Goal: Task Accomplishment & Management: Use online tool/utility

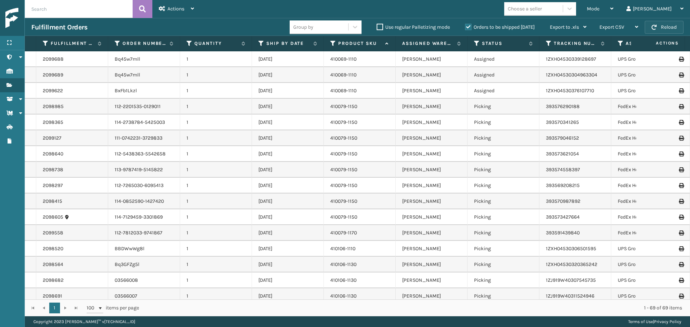
click at [659, 29] on button "Reload" at bounding box center [663, 27] width 39 height 13
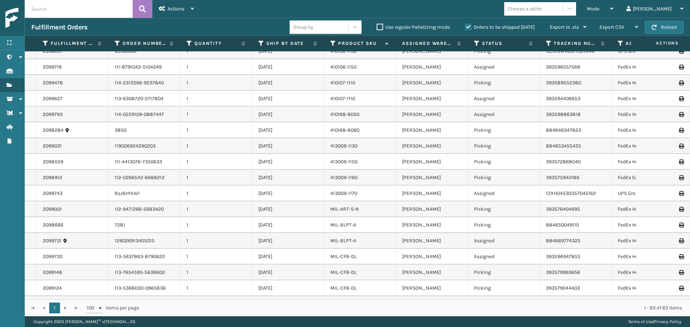
scroll to position [108, 0]
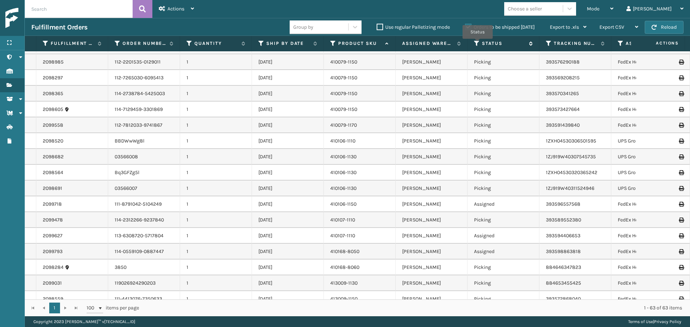
click at [477, 44] on icon at bounding box center [477, 43] width 6 height 6
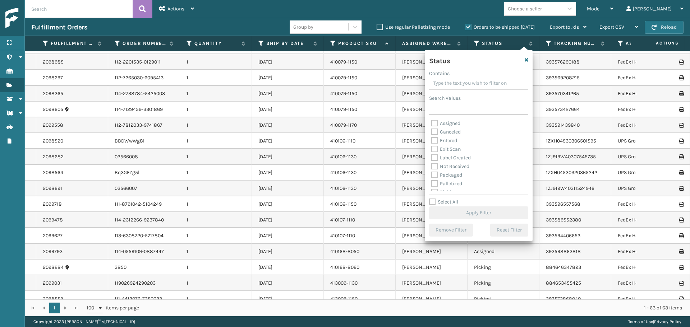
scroll to position [36, 0]
click at [434, 155] on label "Picking" at bounding box center [443, 156] width 25 height 6
click at [431, 155] on input "Picking" at bounding box center [431, 154] width 0 height 5
checkbox input "true"
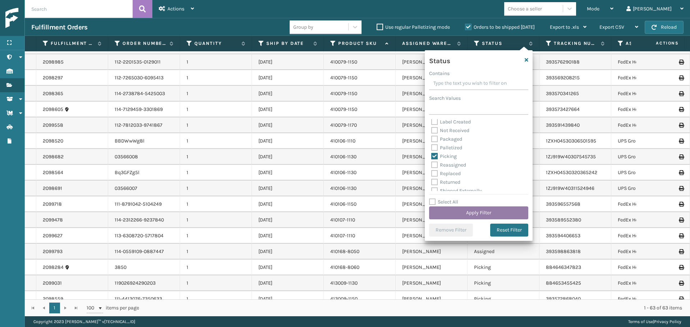
click at [472, 213] on button "Apply Filter" at bounding box center [478, 213] width 99 height 13
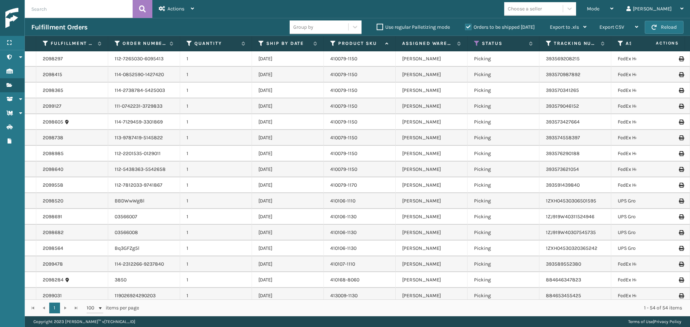
scroll to position [0, 0]
click at [477, 44] on icon at bounding box center [477, 43] width 6 height 6
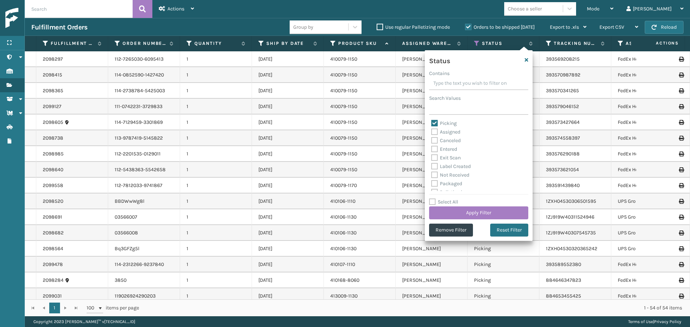
click at [433, 123] on label "Picking" at bounding box center [443, 123] width 25 height 6
click at [431, 123] on input "Picking" at bounding box center [431, 121] width 0 height 5
checkbox input "false"
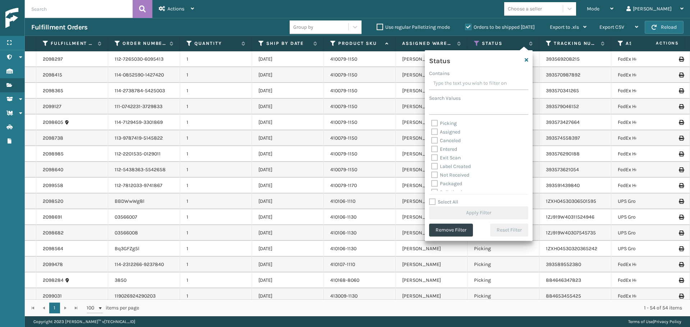
click at [435, 133] on label "Assigned" at bounding box center [445, 132] width 29 height 6
click at [431, 133] on input "Assigned" at bounding box center [431, 130] width 0 height 5
checkbox input "true"
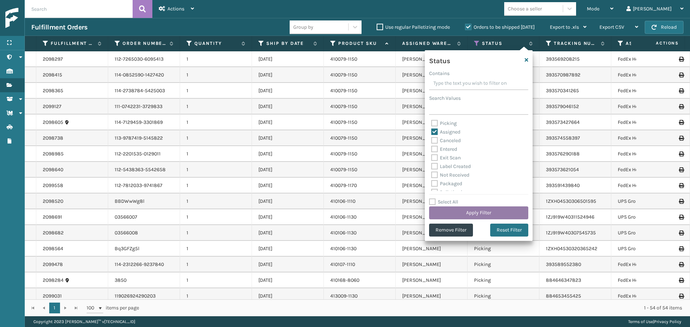
click at [459, 210] on button "Apply Filter" at bounding box center [478, 213] width 99 height 13
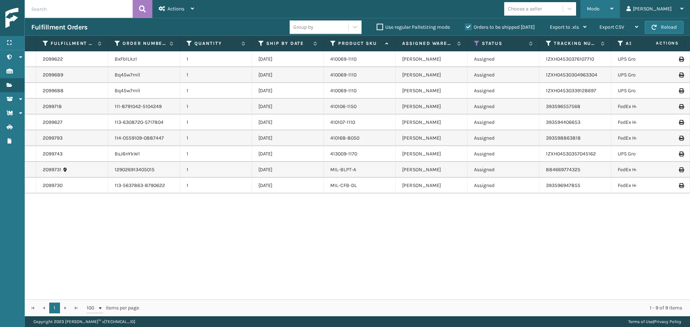
click at [613, 11] on div "Mode" at bounding box center [599, 9] width 27 height 18
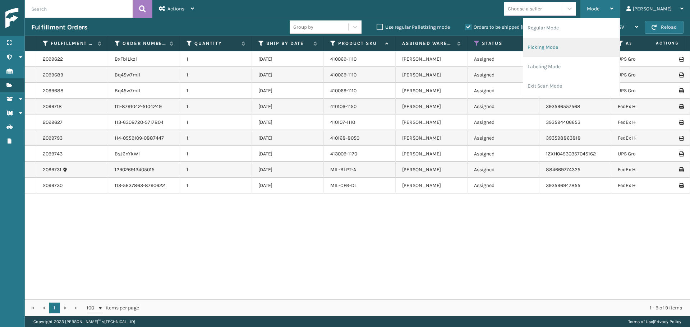
click at [601, 51] on li "Picking Mode" at bounding box center [571, 47] width 96 height 19
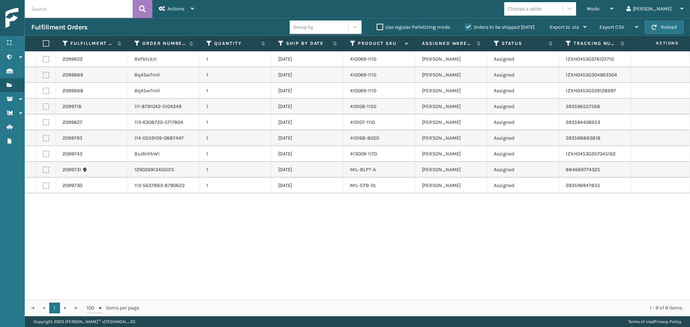
click at [45, 60] on label at bounding box center [46, 59] width 6 height 6
click at [43, 60] on input "checkbox" at bounding box center [43, 58] width 0 height 5
checkbox input "true"
click at [44, 77] on label at bounding box center [46, 75] width 6 height 6
click at [43, 76] on input "checkbox" at bounding box center [43, 74] width 0 height 5
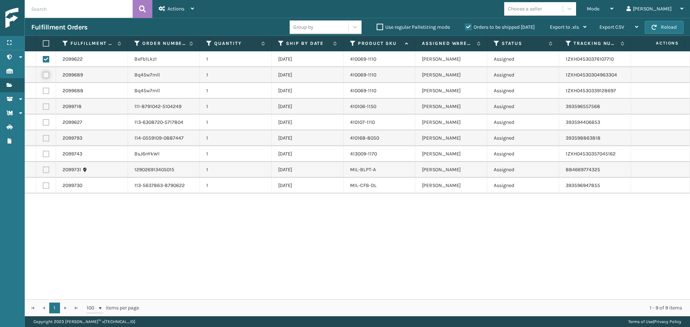
checkbox input "true"
click at [48, 91] on label at bounding box center [46, 91] width 6 height 6
click at [43, 91] on input "checkbox" at bounding box center [43, 90] width 0 height 5
checkbox input "true"
click at [47, 154] on label at bounding box center [46, 154] width 6 height 6
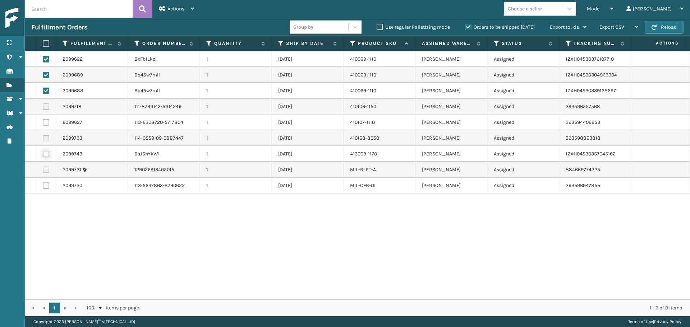
click at [43, 154] on input "checkbox" at bounding box center [43, 153] width 0 height 5
checkbox input "true"
click at [182, 12] on div "Actions" at bounding box center [176, 9] width 35 height 18
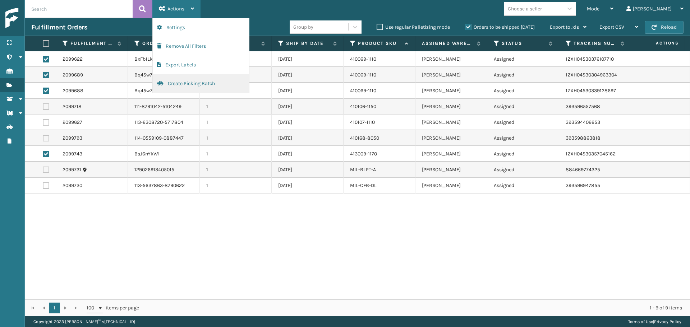
click at [200, 82] on button "Create Picking Batch" at bounding box center [201, 83] width 96 height 19
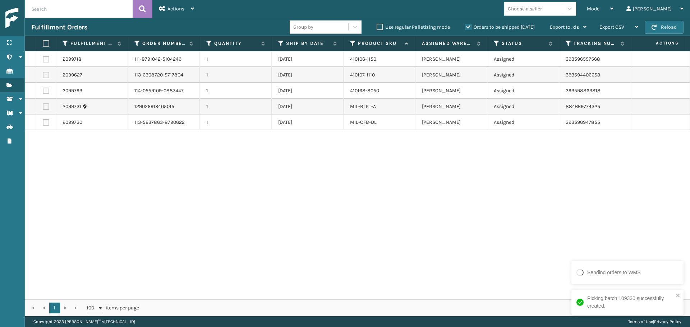
click at [43, 46] on label at bounding box center [45, 43] width 4 height 6
click at [43, 46] on input "checkbox" at bounding box center [43, 43] width 0 height 5
checkbox input "true"
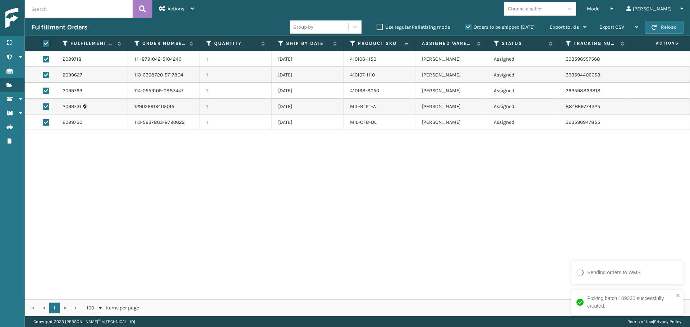
checkbox input "true"
click at [14, 40] on div "Menu" at bounding box center [12, 43] width 24 height 14
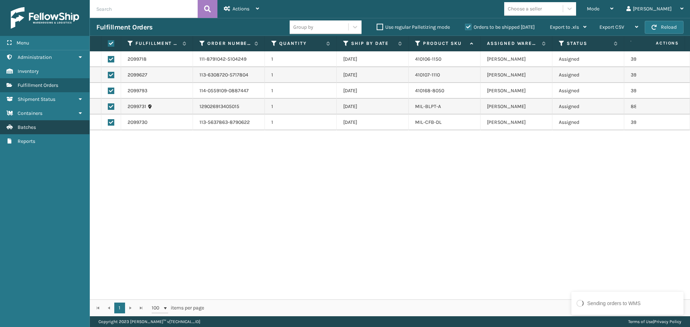
click at [51, 129] on link "Administration Batches" at bounding box center [44, 127] width 89 height 14
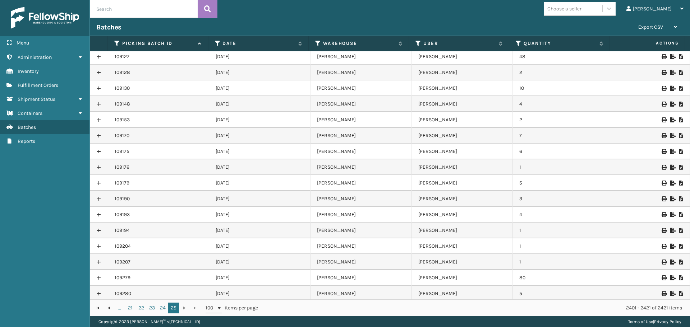
scroll to position [84, 0]
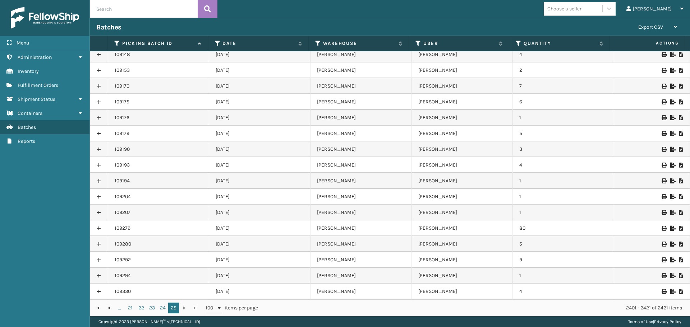
click at [678, 292] on icon at bounding box center [680, 291] width 4 height 5
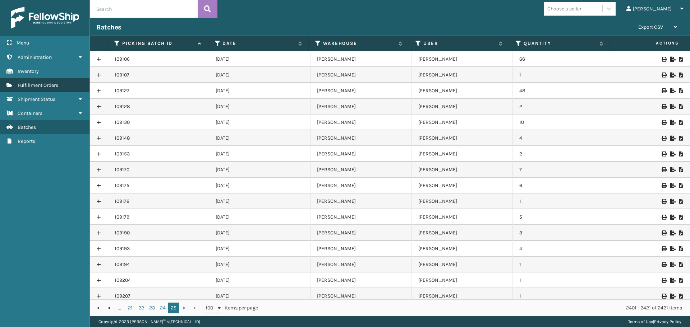
click at [36, 85] on span "Fulfillment Orders" at bounding box center [38, 85] width 41 height 6
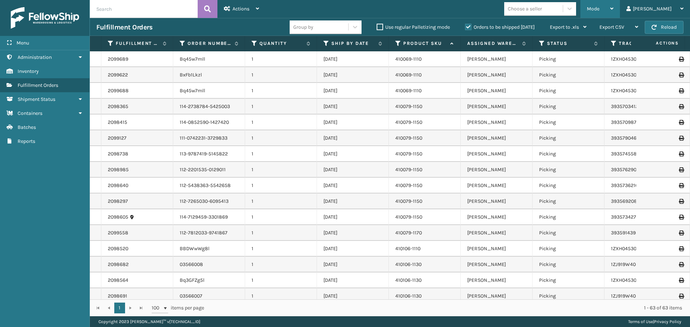
click at [613, 10] on icon at bounding box center [611, 8] width 3 height 5
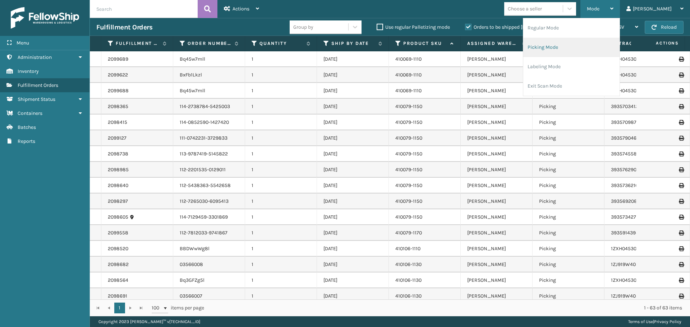
click at [592, 55] on li "Picking Mode" at bounding box center [571, 47] width 96 height 19
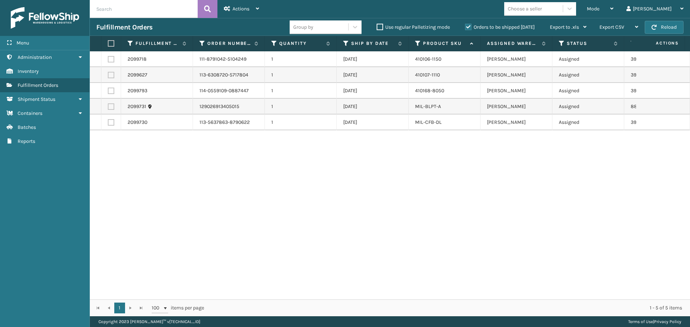
click at [109, 47] on th at bounding box center [111, 43] width 20 height 15
click at [107, 43] on th at bounding box center [111, 43] width 20 height 15
click at [111, 45] on label at bounding box center [110, 43] width 4 height 6
click at [108, 45] on input "checkbox" at bounding box center [108, 43] width 0 height 5
checkbox input "true"
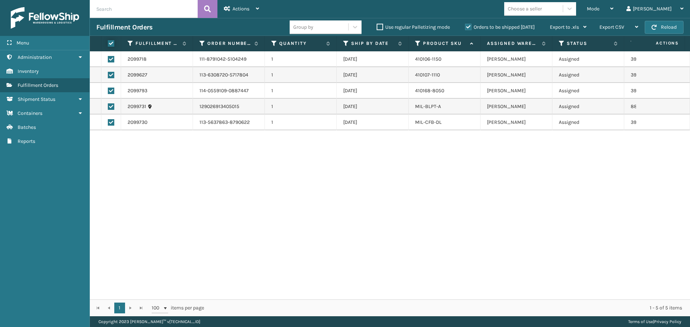
checkbox input "true"
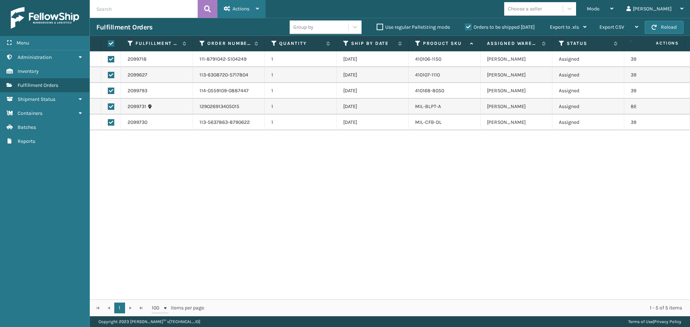
click at [253, 11] on div "Actions" at bounding box center [241, 9] width 35 height 18
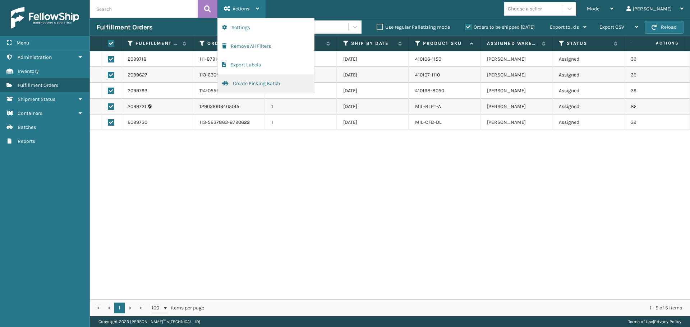
click at [260, 79] on button "Create Picking Batch" at bounding box center [266, 83] width 96 height 19
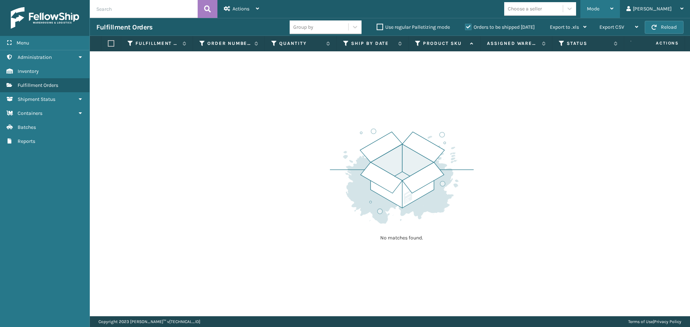
click at [613, 8] on icon at bounding box center [611, 8] width 3 height 5
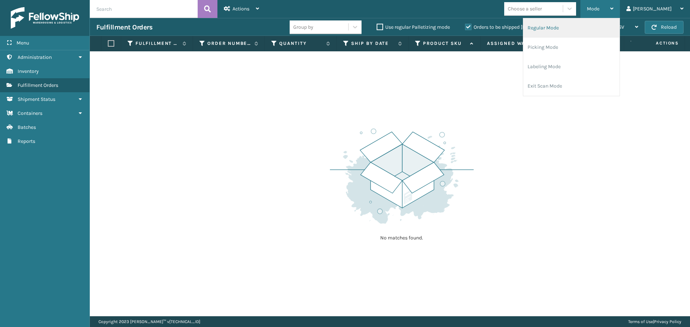
click at [581, 30] on li "Regular Mode" at bounding box center [571, 27] width 96 height 19
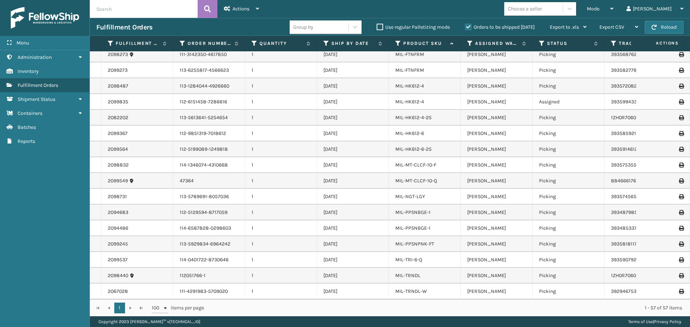
scroll to position [658, 0]
click at [326, 42] on icon at bounding box center [326, 43] width 6 height 6
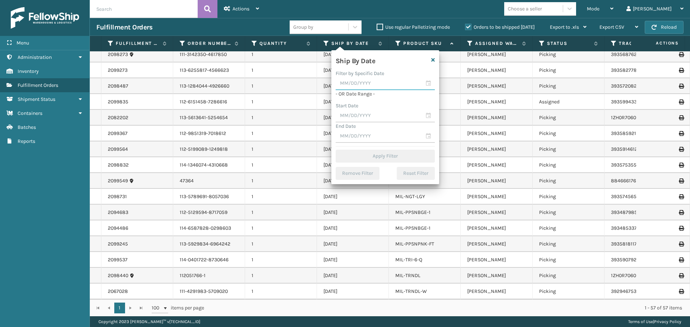
click at [368, 85] on input "text" at bounding box center [384, 83] width 99 height 13
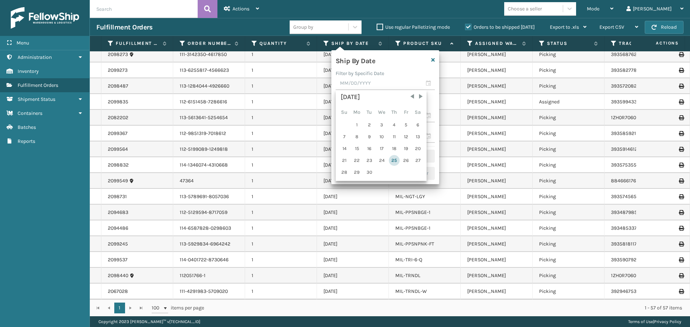
click at [394, 160] on div "25" at bounding box center [394, 160] width 11 height 11
type input "[DATE]"
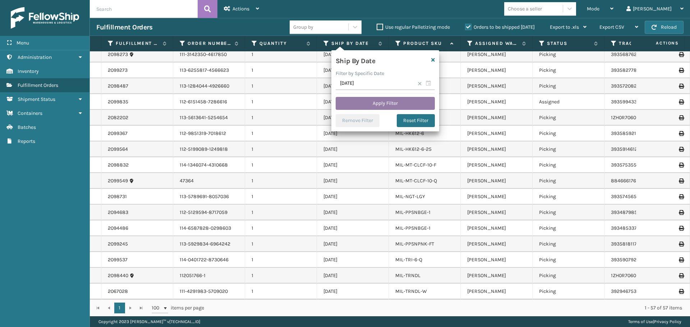
click at [379, 105] on button "Apply Filter" at bounding box center [384, 103] width 99 height 13
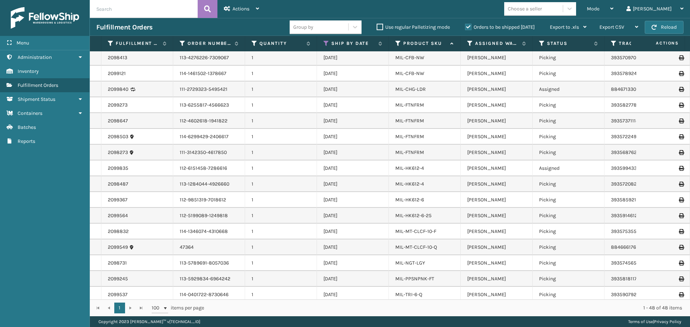
scroll to position [444, 0]
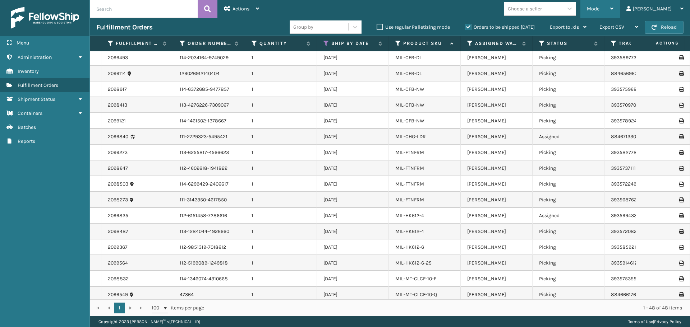
click at [613, 13] on div "Mode" at bounding box center [599, 9] width 27 height 18
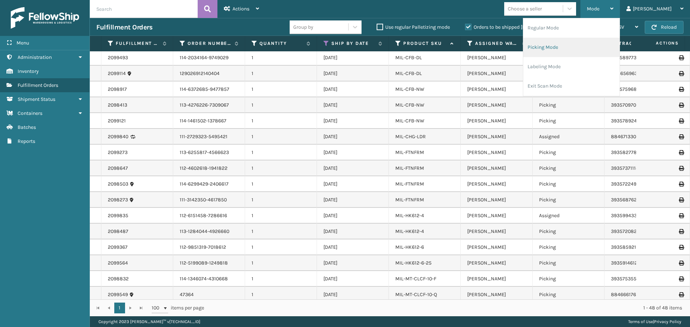
click at [584, 53] on li "Picking Mode" at bounding box center [571, 47] width 96 height 19
